Goal: Information Seeking & Learning: Check status

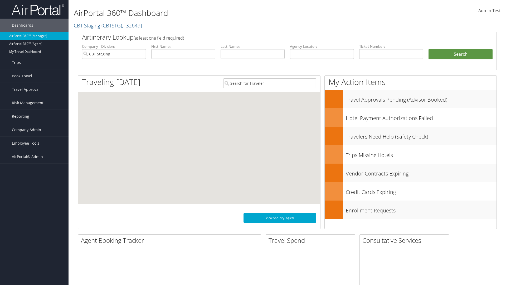
click at [34, 63] on link "Trips" at bounding box center [34, 62] width 69 height 13
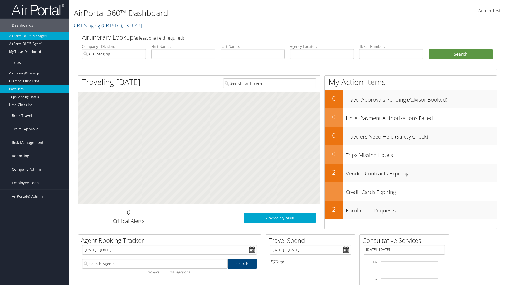
click at [34, 89] on link "Past Trips" at bounding box center [34, 89] width 69 height 8
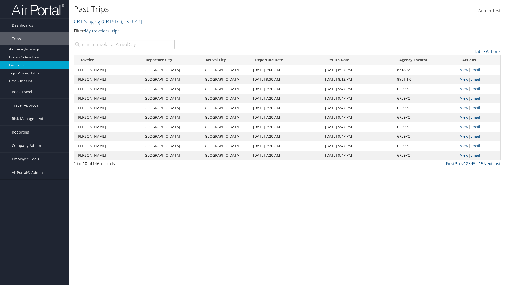
click at [103, 31] on link "My travelers trips" at bounding box center [102, 31] width 35 height 6
click at [121, 39] on link "My trips" at bounding box center [120, 39] width 69 height 9
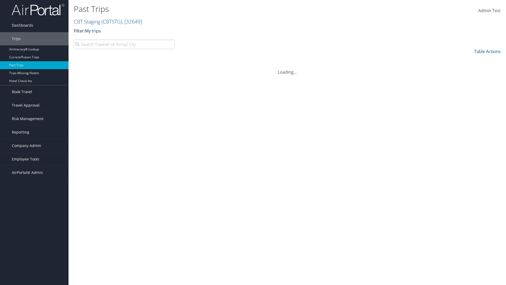
click at [94, 31] on link "My trips" at bounding box center [93, 31] width 16 height 6
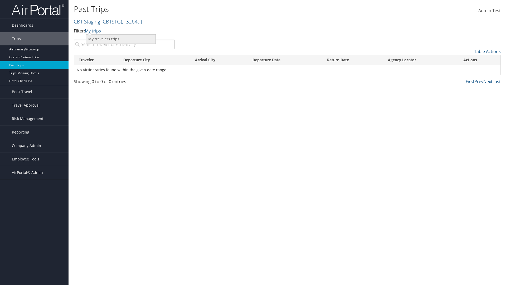
click at [121, 39] on link "My travelers trips" at bounding box center [120, 39] width 69 height 9
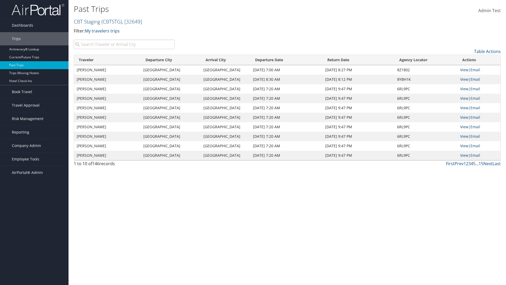
click at [87, 21] on link "CBT Staging ( CBTSTG ) , [ 32649 ]" at bounding box center [108, 21] width 68 height 7
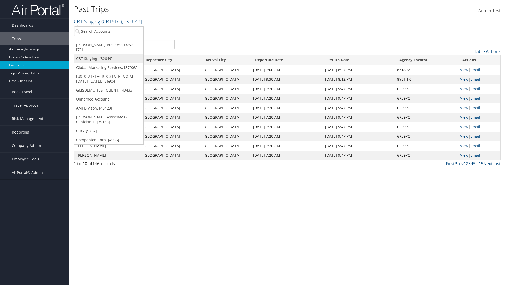
click at [109, 54] on link "CBT Staging, [32649]" at bounding box center [108, 58] width 69 height 9
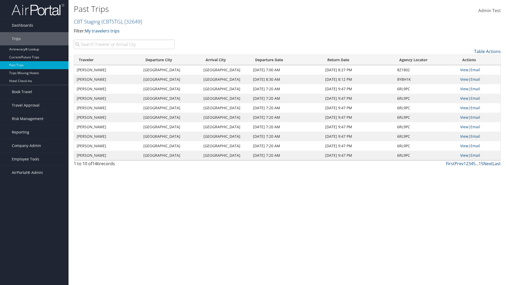
click at [108, 60] on th "Traveler" at bounding box center [107, 60] width 67 height 10
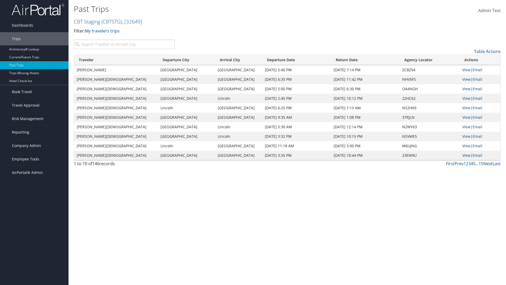
click at [108, 60] on th "Traveler" at bounding box center [116, 60] width 84 height 10
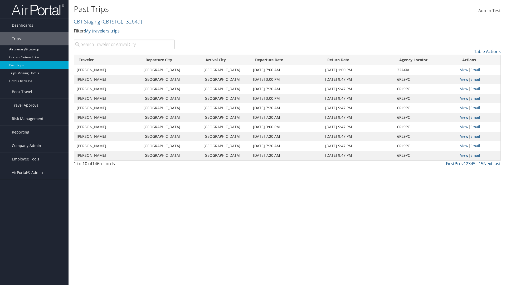
click at [171, 60] on th "Departure City" at bounding box center [171, 60] width 60 height 10
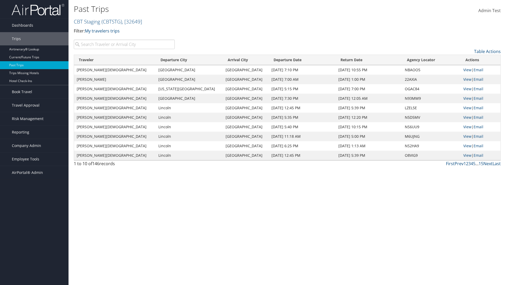
click at [171, 60] on th "Departure City" at bounding box center [189, 60] width 67 height 10
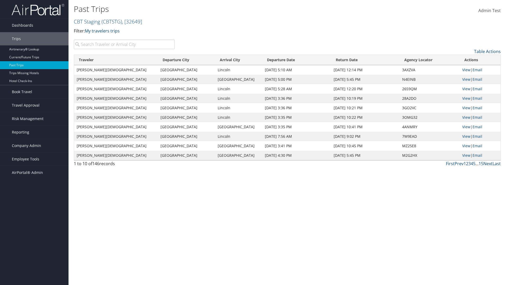
click at [225, 60] on th "Arrival City" at bounding box center [238, 60] width 47 height 10
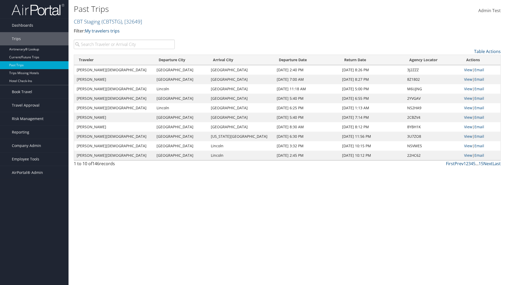
click at [225, 60] on th "Arrival City" at bounding box center [241, 60] width 66 height 10
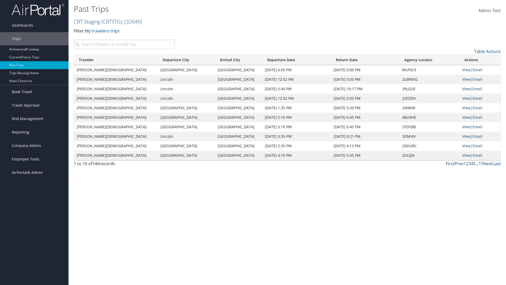
click at [286, 60] on th "Departure Date" at bounding box center [296, 60] width 69 height 10
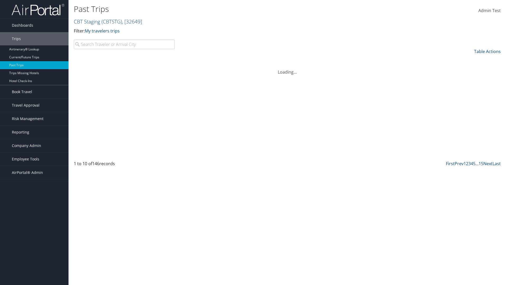
click at [286, 60] on th "Departure Date" at bounding box center [296, 60] width 69 height 10
click at [358, 60] on th "Return Date" at bounding box center [375, 60] width 63 height 10
click at [358, 60] on th "Return Date" at bounding box center [359, 60] width 72 height 10
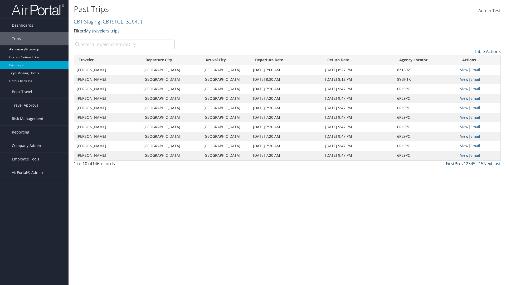
click at [426, 60] on th "Agency Locator" at bounding box center [426, 60] width 63 height 10
